Goal: Navigation & Orientation: Go to known website

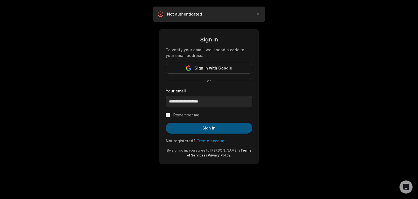
type input "**********"
click at [204, 125] on button "Sign in" at bounding box center [209, 127] width 87 height 11
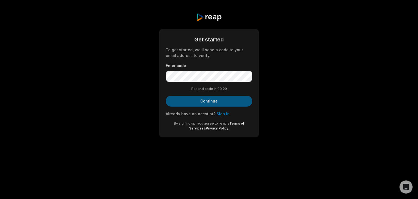
click at [219, 97] on button "Continue" at bounding box center [209, 100] width 87 height 11
